Goal: Task Accomplishment & Management: Use online tool/utility

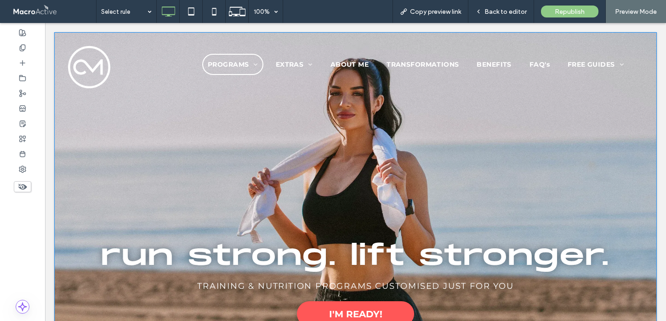
click at [89, 136] on div "run strong. lift stronger. TRAINING & NUTRITION PROGRAMS CUSTOMISED JUST FOR YO…" at bounding box center [355, 219] width 603 height 375
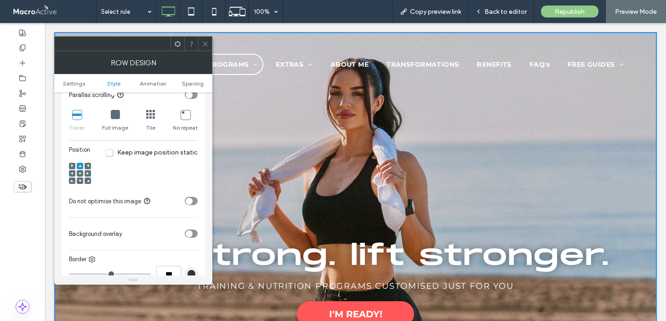
scroll to position [295, 0]
click at [188, 198] on div "toggle" at bounding box center [189, 199] width 7 height 7
click at [206, 44] on icon at bounding box center [205, 43] width 7 height 7
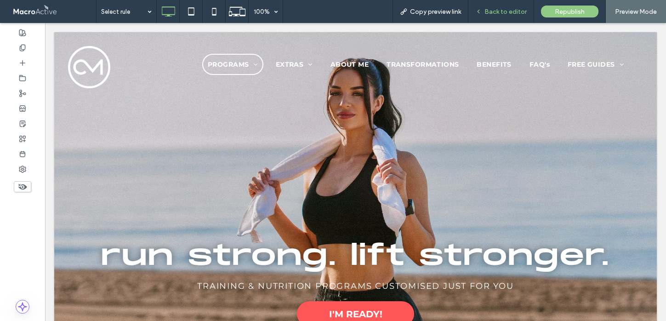
click at [494, 10] on span "Back to editor" at bounding box center [506, 12] width 42 height 8
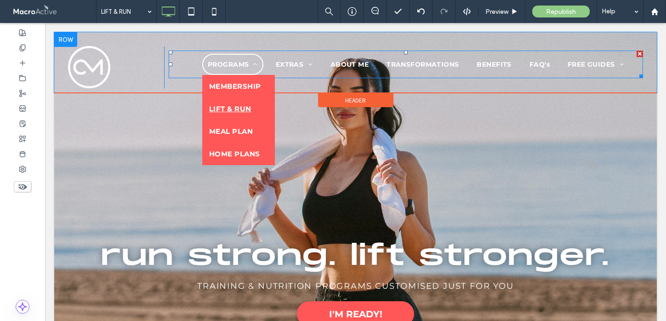
click at [240, 65] on span "PROGRAMS" at bounding box center [233, 64] width 50 height 8
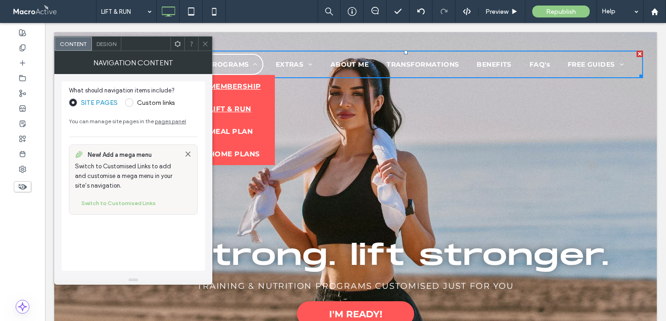
click at [236, 87] on span "MEMBERSHIP" at bounding box center [235, 86] width 52 height 9
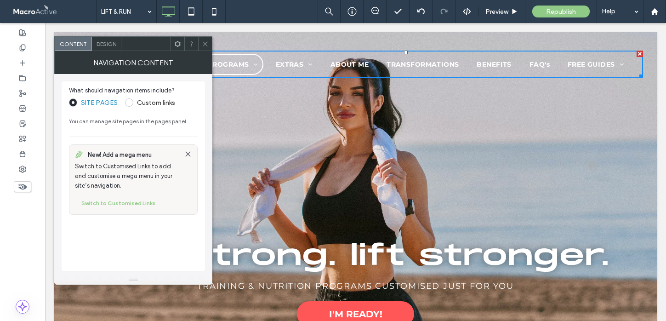
click at [208, 42] on icon at bounding box center [205, 43] width 7 height 7
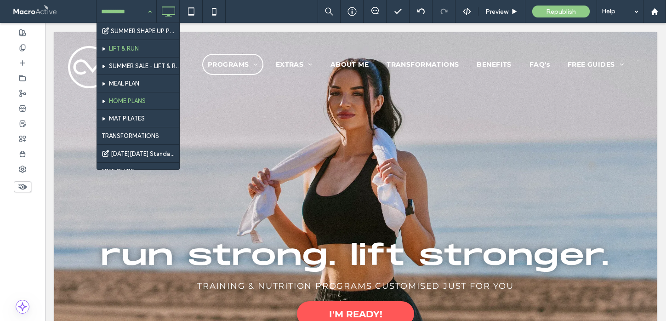
scroll to position [39, 0]
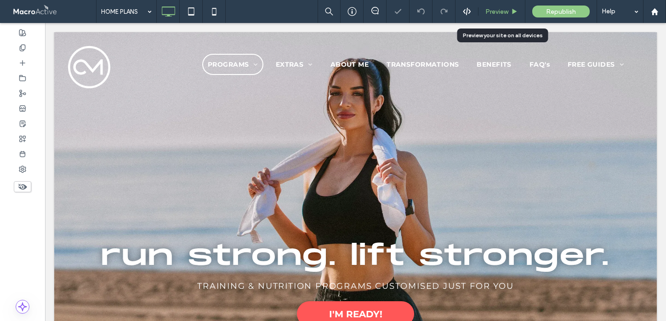
click at [502, 10] on span "Preview" at bounding box center [497, 12] width 23 height 8
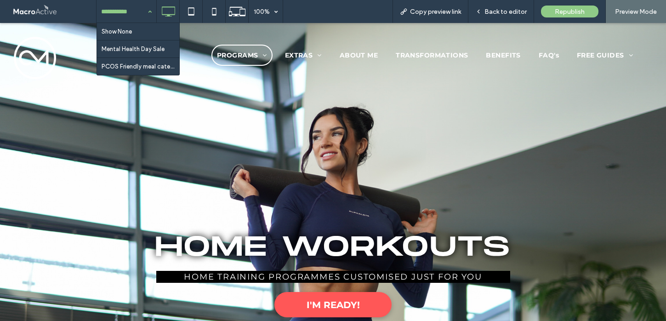
click at [131, 9] on input at bounding box center [124, 11] width 46 height 23
click at [508, 10] on span "Back to editor" at bounding box center [506, 12] width 42 height 8
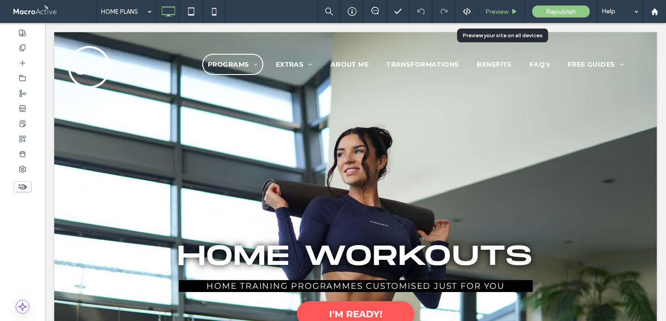
click at [495, 2] on div "Preview" at bounding box center [502, 11] width 47 height 23
click at [497, 14] on span "Preview" at bounding box center [497, 12] width 23 height 8
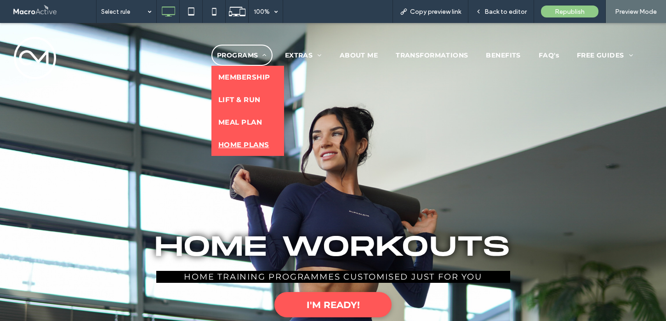
click at [237, 53] on span "PROGRAMS" at bounding box center [242, 55] width 50 height 8
click at [237, 78] on span "MEMBERSHIP" at bounding box center [244, 77] width 52 height 9
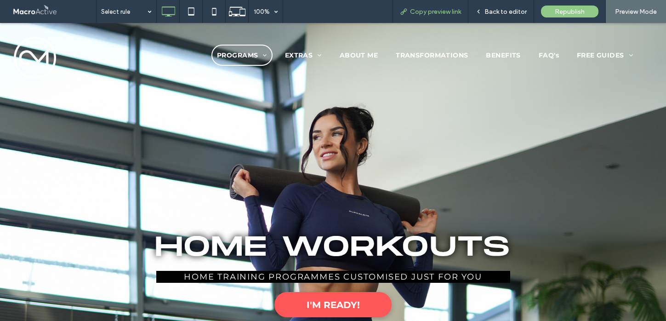
click at [507, 12] on span "Back to editor" at bounding box center [506, 12] width 42 height 8
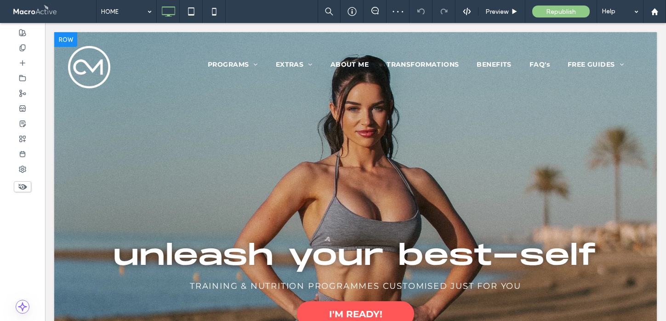
click at [107, 111] on div "unleash your best-self TRAINING & NUTRITION PROGRAMMES CUSTOMISED JUST FOR YOU …" at bounding box center [355, 208] width 603 height 352
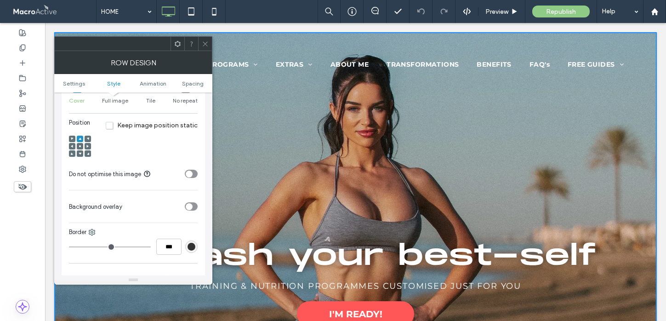
scroll to position [324, 0]
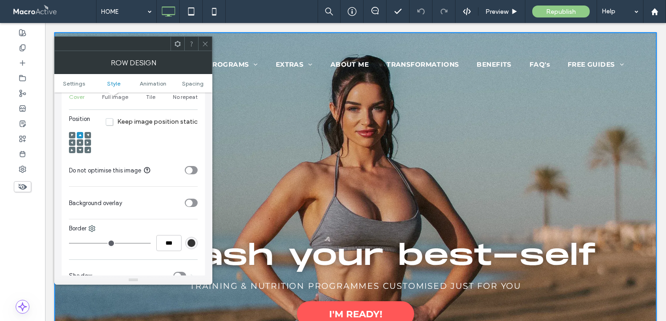
click at [192, 171] on div "toggle" at bounding box center [189, 170] width 7 height 7
click at [212, 10] on use at bounding box center [214, 11] width 4 height 7
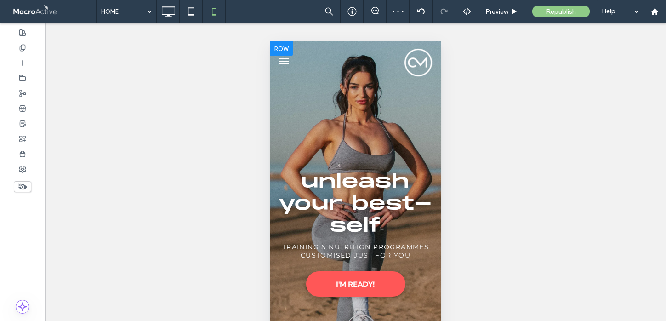
scroll to position [0, 0]
click at [284, 90] on div "unleash your best-self TRAINING & NUTRITION PROGRAMMES CUSTOMISED JUST FOR YOU …" at bounding box center [355, 209] width 171 height 336
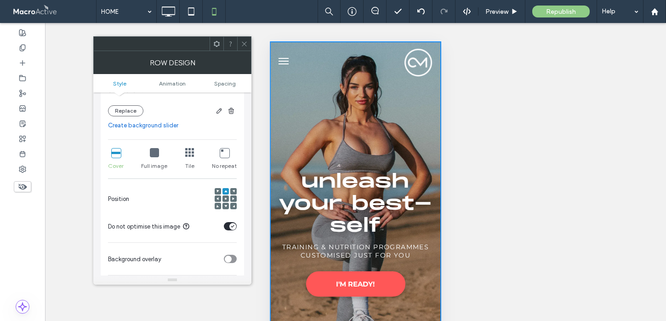
scroll to position [156, 0]
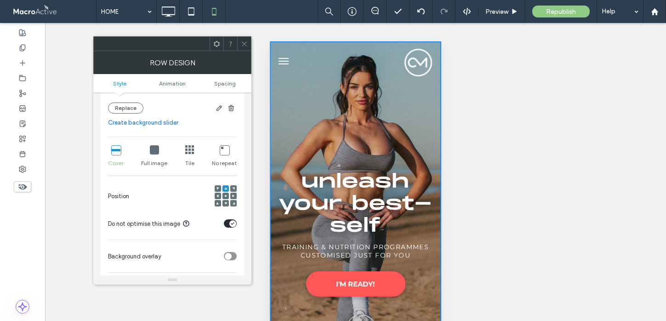
click at [246, 45] on use at bounding box center [244, 43] width 5 height 5
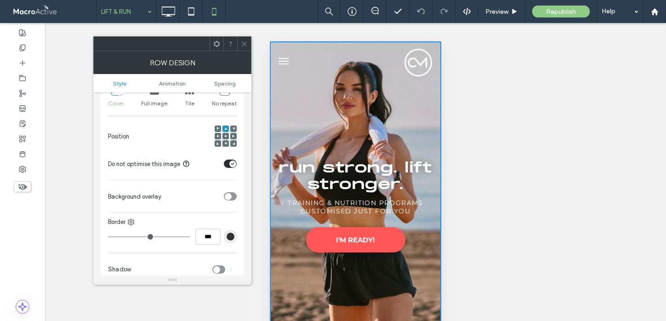
scroll to position [206, 0]
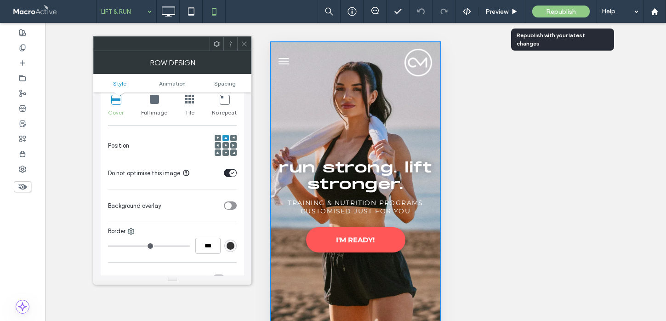
click at [550, 11] on span "Republish" at bounding box center [561, 12] width 30 height 8
